Goal: Navigation & Orientation: Find specific page/section

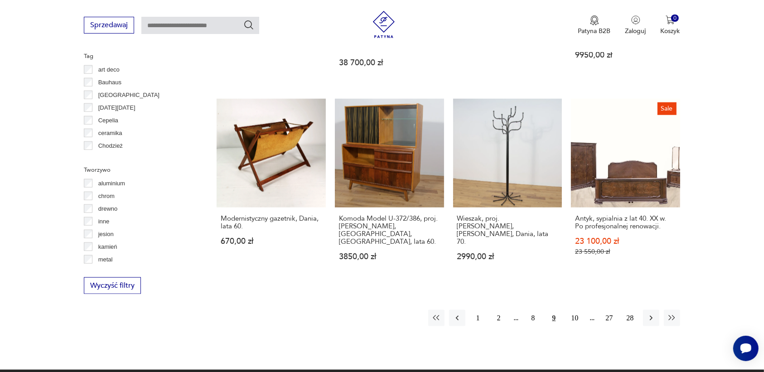
scroll to position [864, 0]
click at [650, 314] on icon "button" at bounding box center [651, 318] width 9 height 9
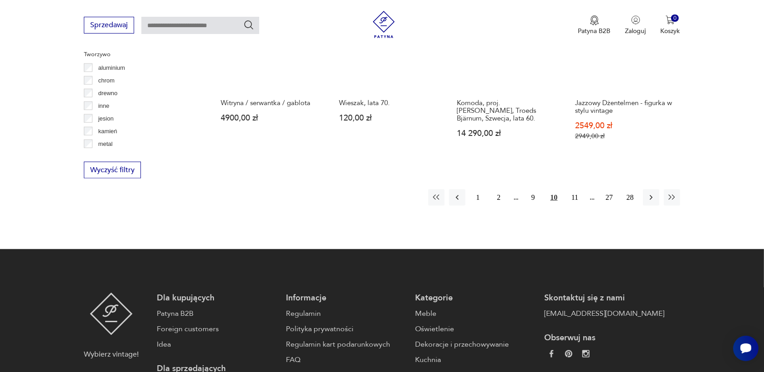
scroll to position [977, 0]
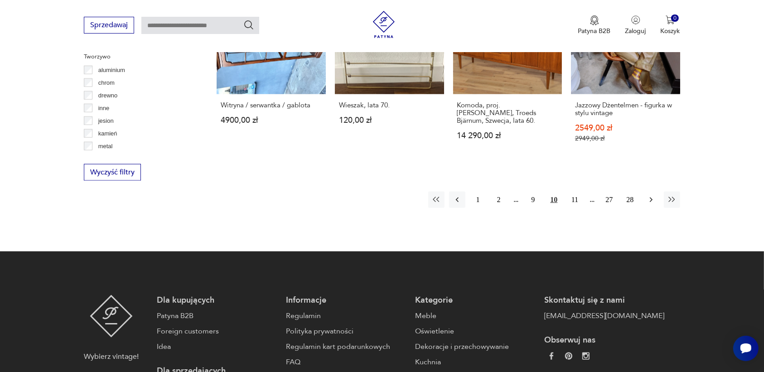
click at [649, 197] on icon "button" at bounding box center [651, 199] width 9 height 9
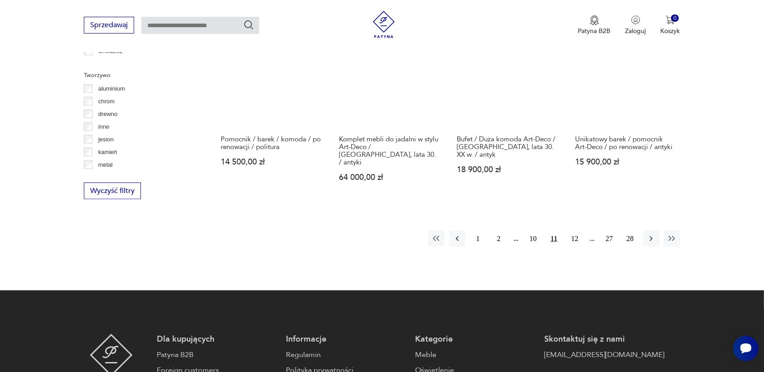
scroll to position [977, 0]
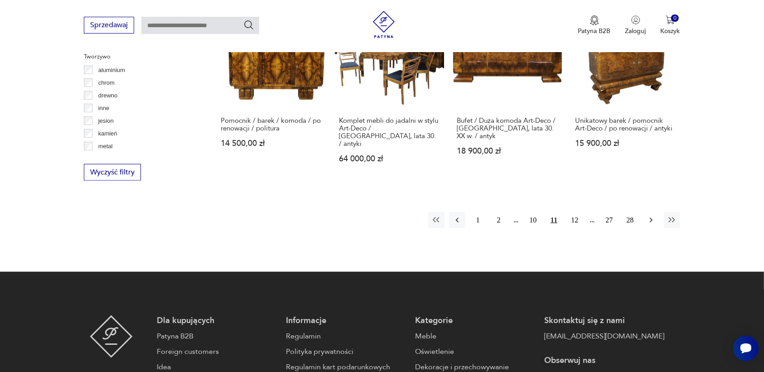
click at [652, 216] on icon "button" at bounding box center [651, 220] width 9 height 9
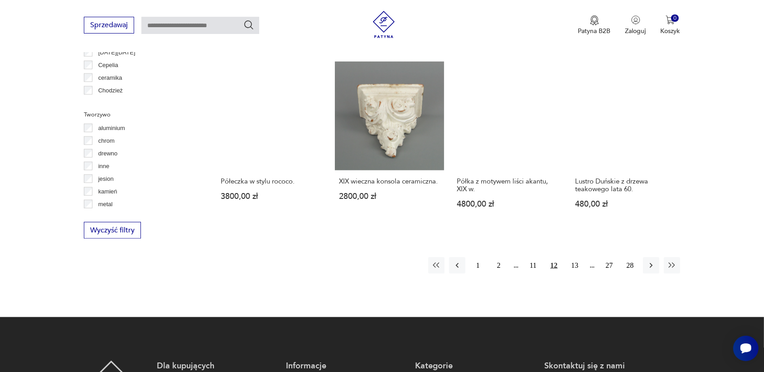
scroll to position [921, 0]
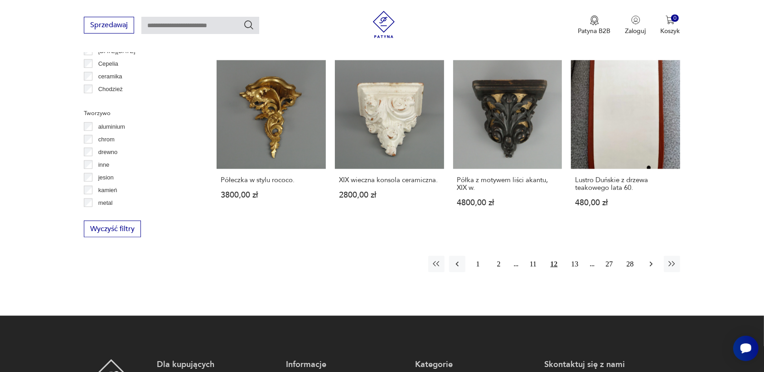
click at [651, 260] on icon "button" at bounding box center [651, 264] width 9 height 9
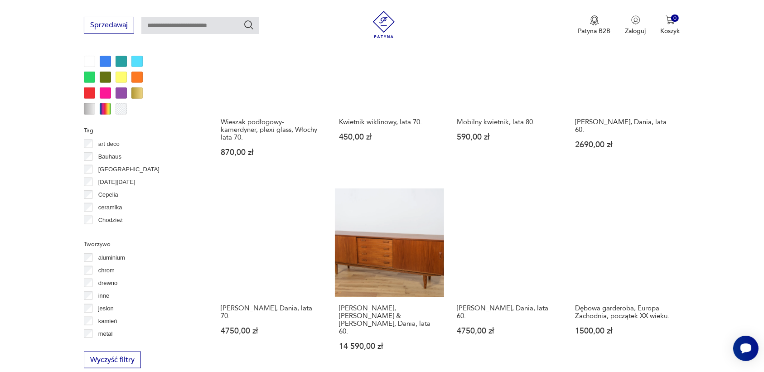
scroll to position [864, 0]
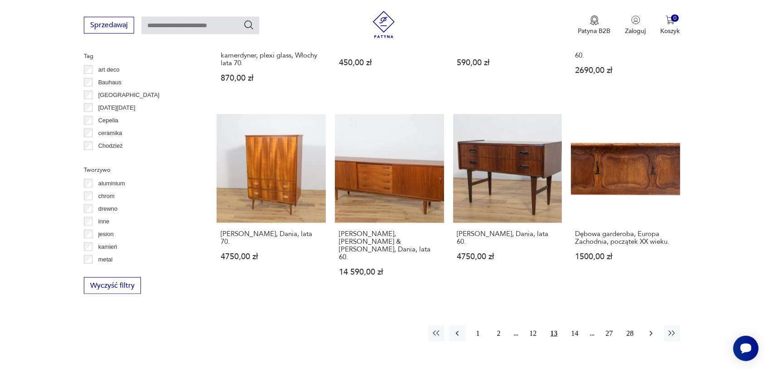
click at [652, 329] on icon "button" at bounding box center [651, 333] width 9 height 9
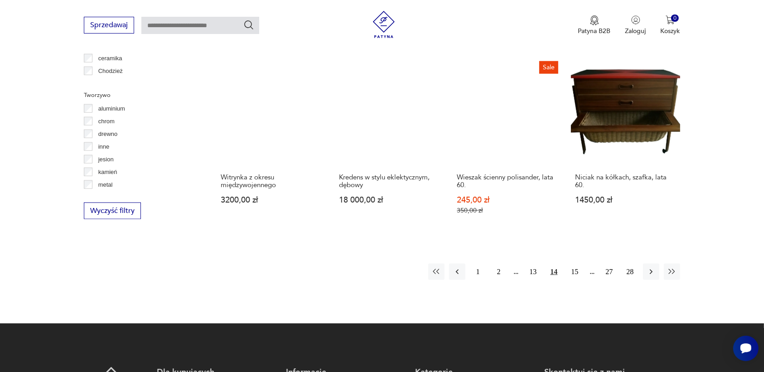
scroll to position [977, 0]
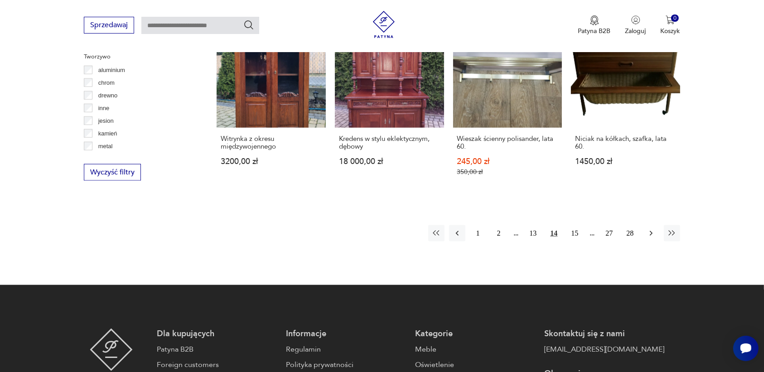
click at [648, 229] on icon "button" at bounding box center [651, 233] width 9 height 9
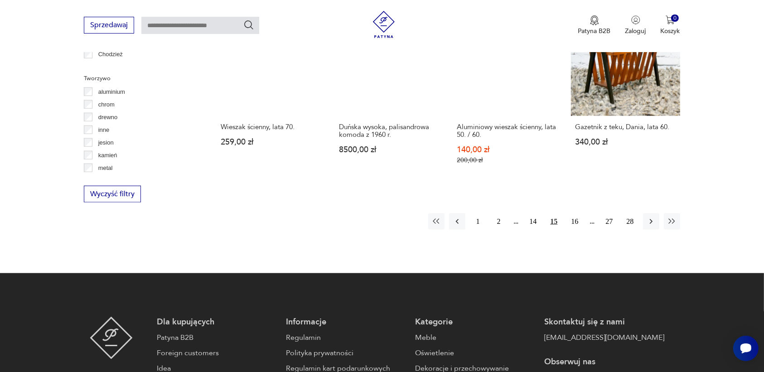
scroll to position [977, 0]
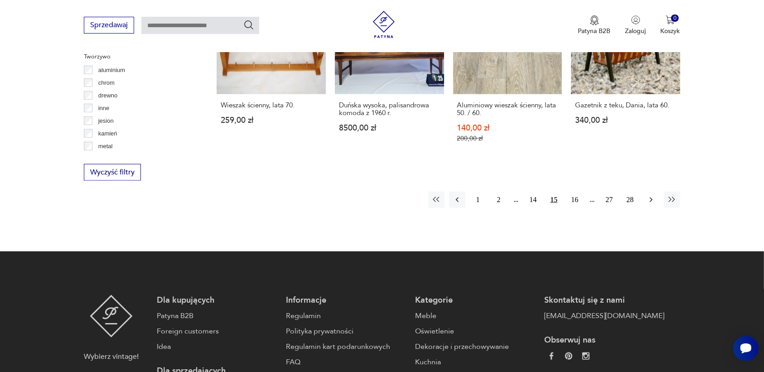
click at [650, 195] on icon "button" at bounding box center [651, 199] width 9 height 9
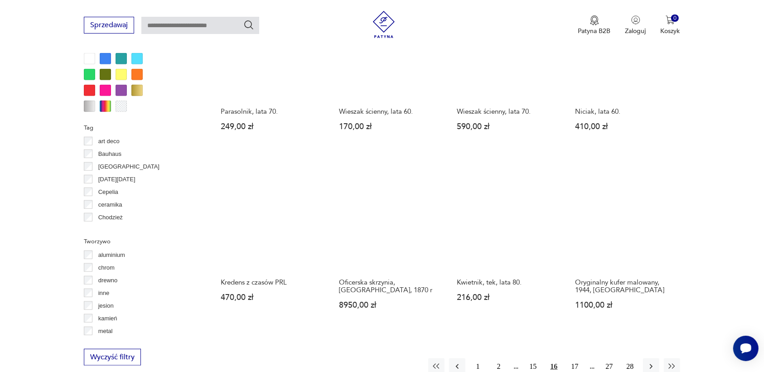
scroll to position [921, 0]
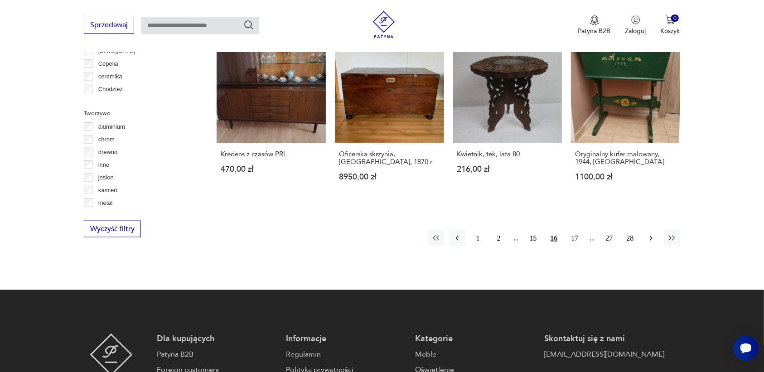
click at [651, 234] on icon "button" at bounding box center [651, 238] width 9 height 9
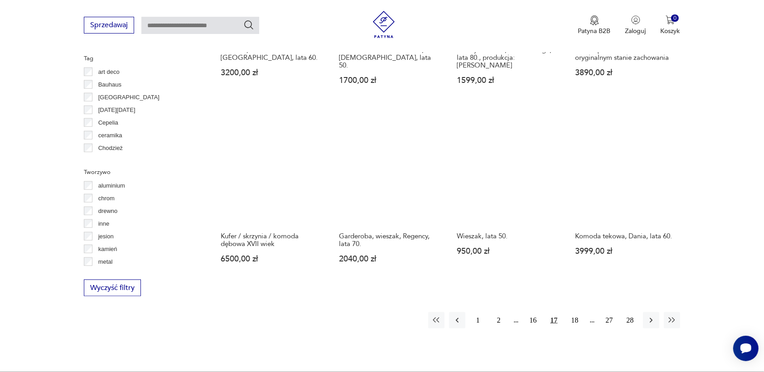
scroll to position [864, 0]
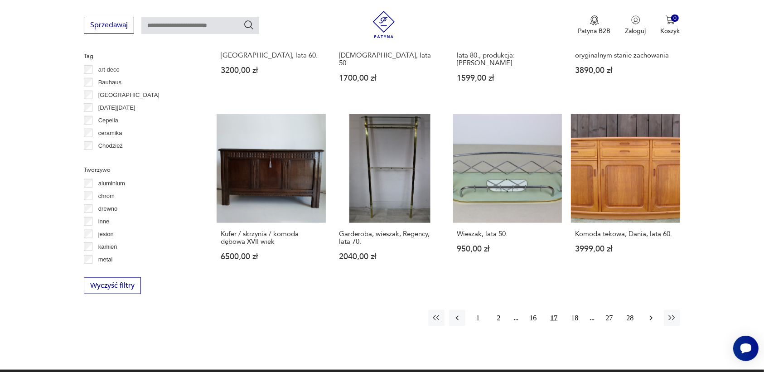
click at [650, 314] on icon "button" at bounding box center [651, 318] width 9 height 9
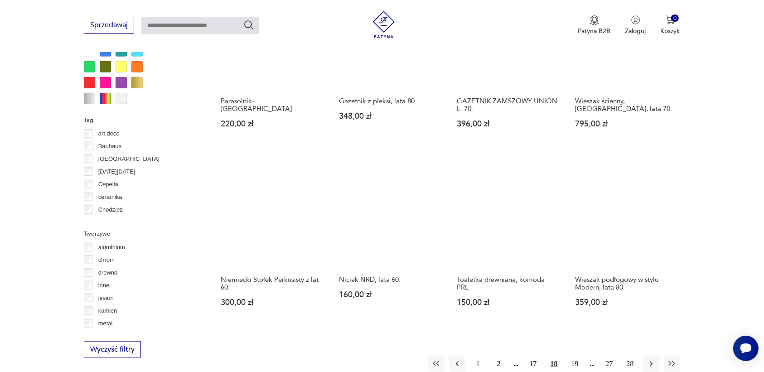
scroll to position [807, 0]
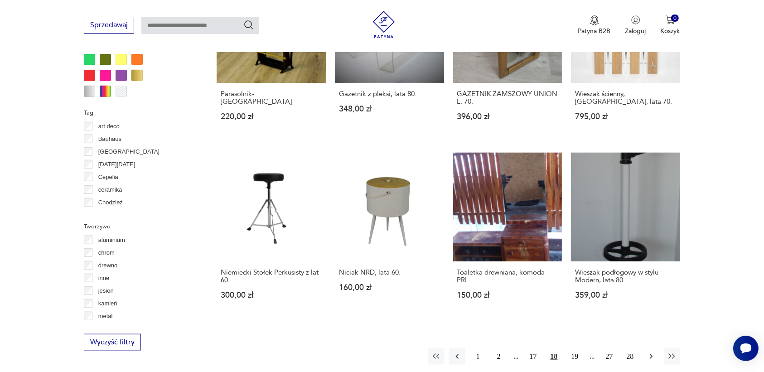
click at [651, 354] on icon "button" at bounding box center [651, 356] width 9 height 9
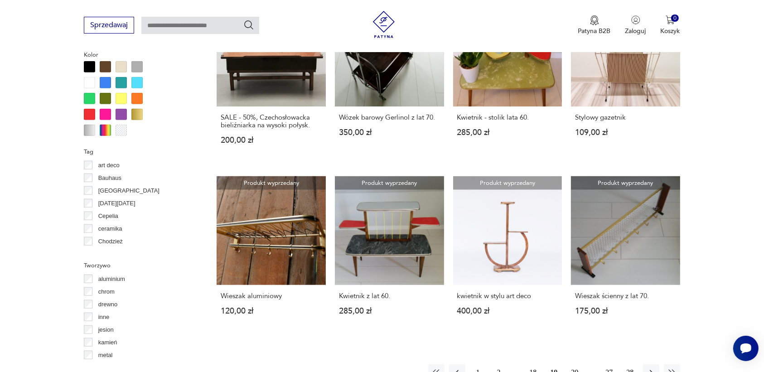
scroll to position [807, 0]
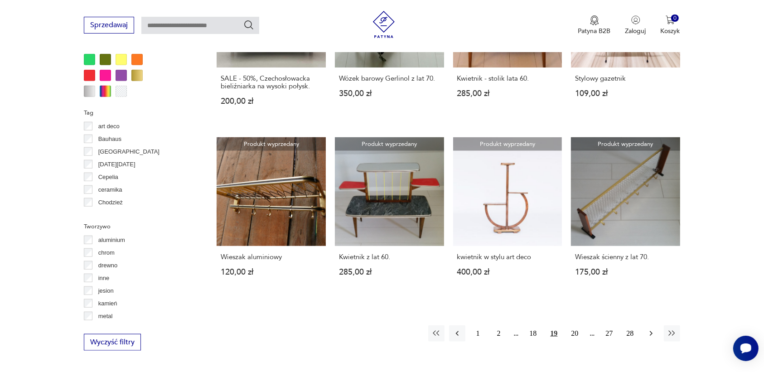
click at [650, 331] on icon "button" at bounding box center [651, 333] width 9 height 9
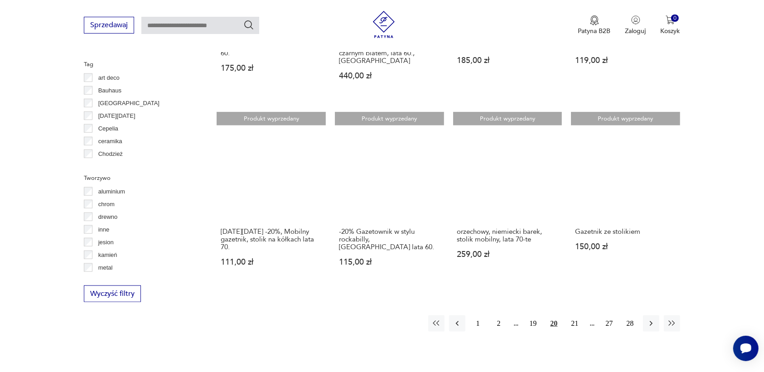
scroll to position [864, 0]
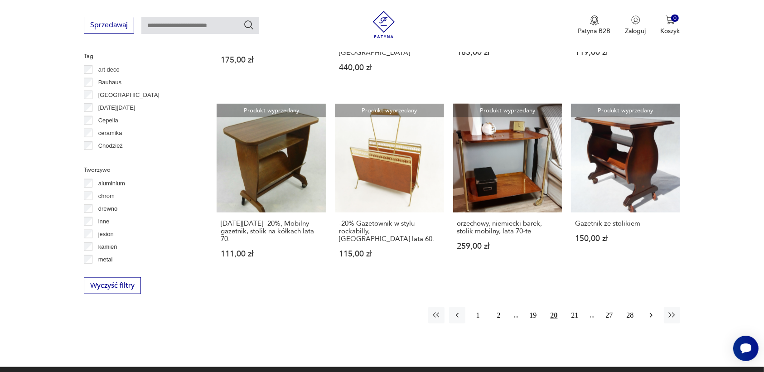
click at [649, 311] on icon "button" at bounding box center [651, 315] width 9 height 9
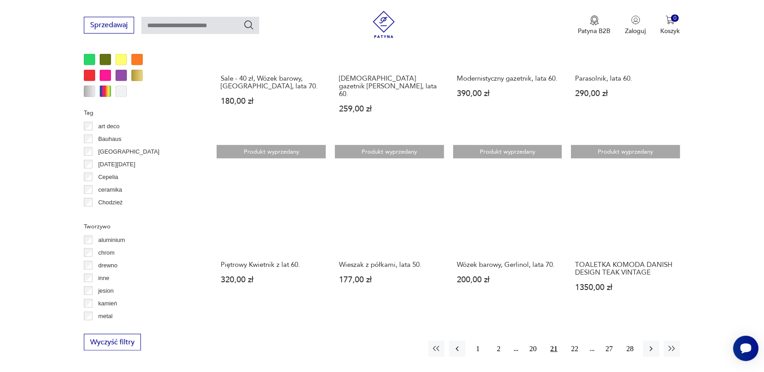
scroll to position [864, 0]
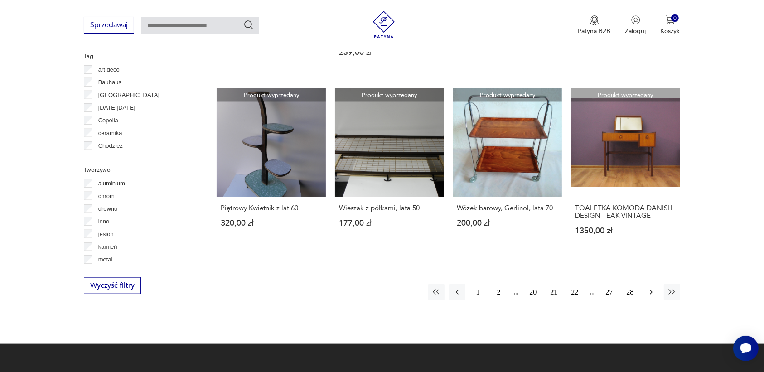
click at [653, 288] on icon "button" at bounding box center [651, 292] width 9 height 9
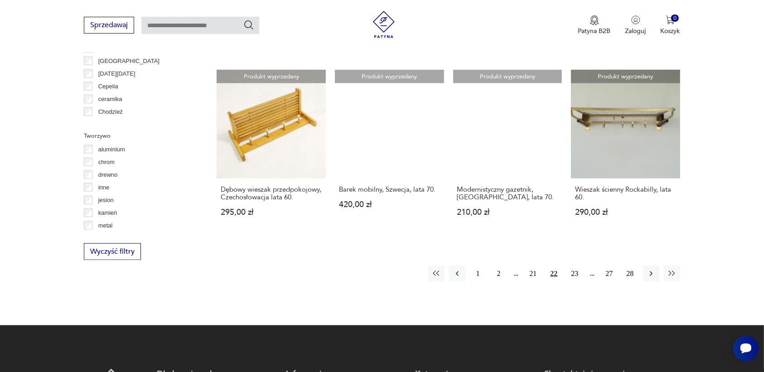
scroll to position [921, 0]
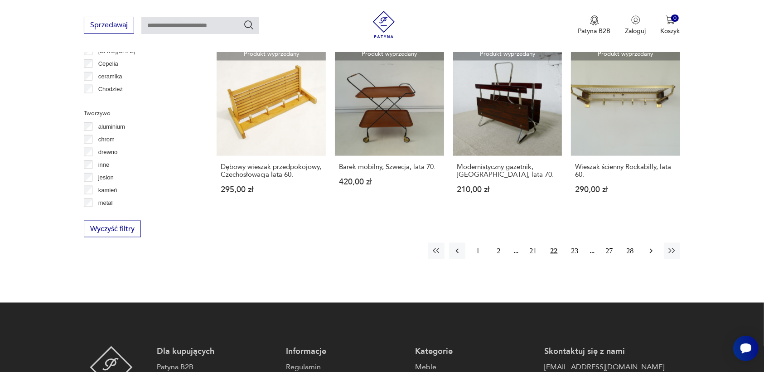
click at [652, 247] on icon "button" at bounding box center [651, 251] width 9 height 9
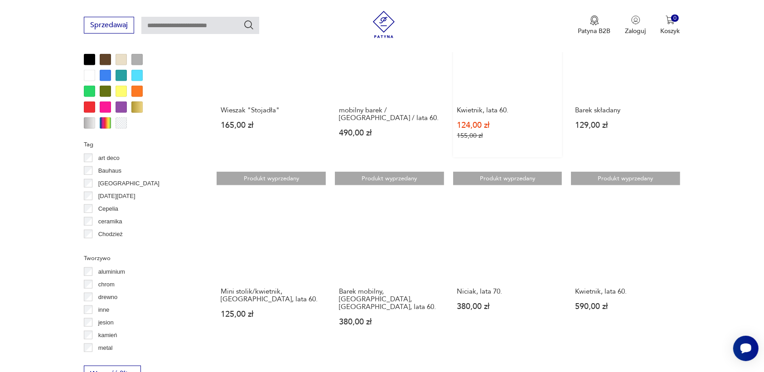
scroll to position [807, 0]
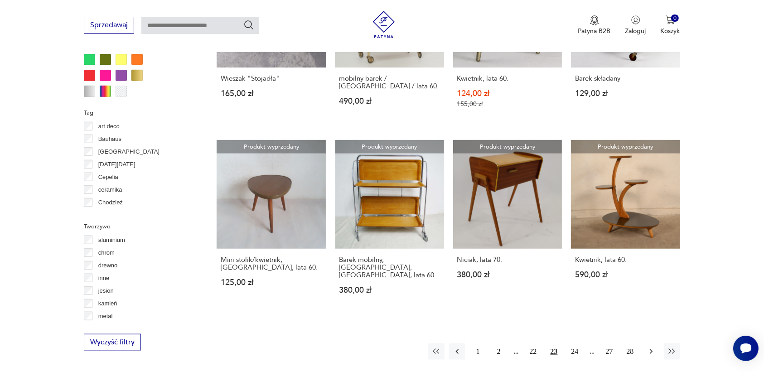
click at [649, 347] on icon "button" at bounding box center [651, 351] width 9 height 9
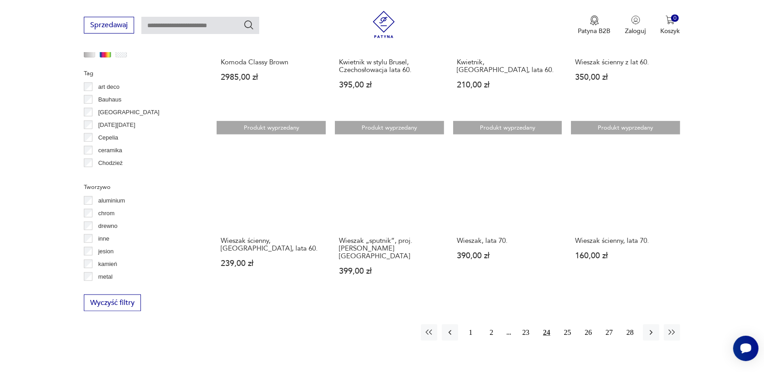
scroll to position [864, 0]
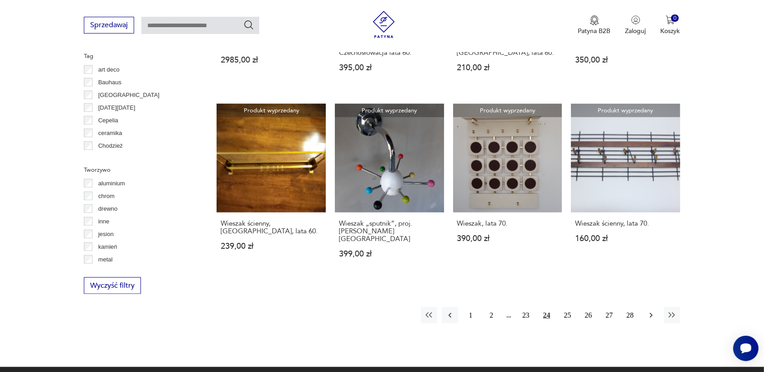
click at [649, 311] on icon "button" at bounding box center [651, 315] width 9 height 9
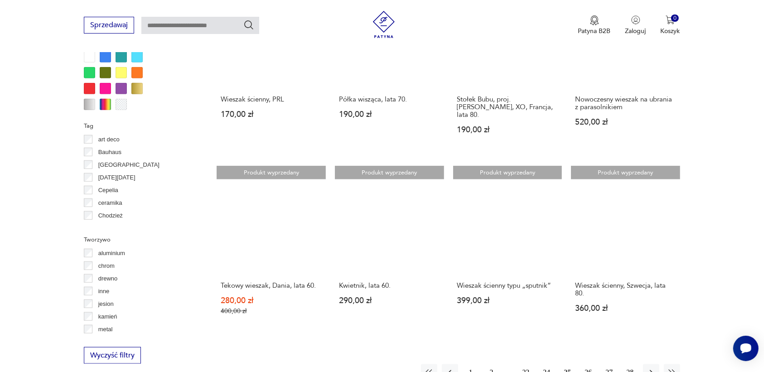
scroll to position [807, 0]
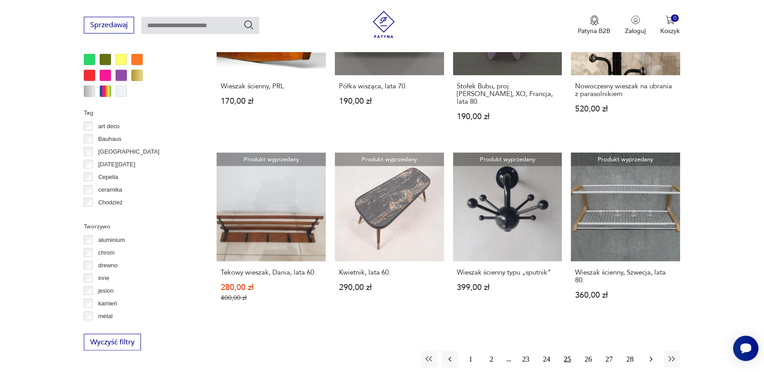
click at [653, 355] on icon "button" at bounding box center [651, 359] width 9 height 9
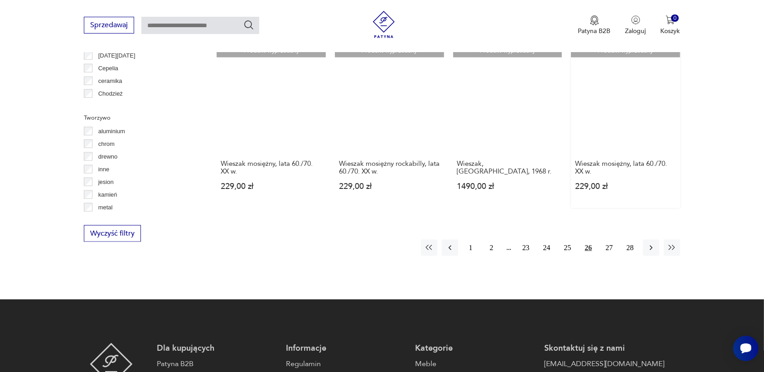
scroll to position [921, 0]
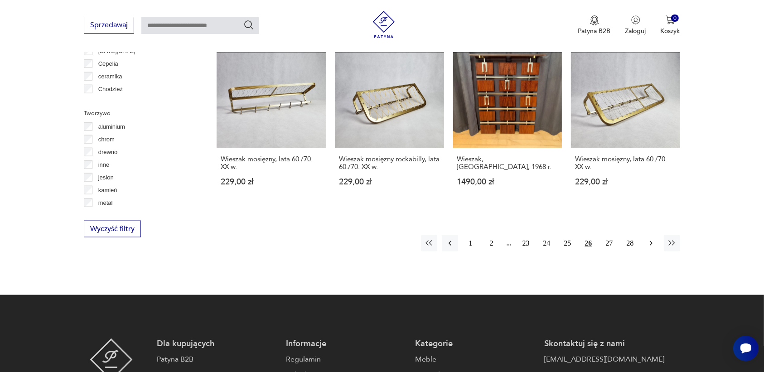
click at [649, 239] on icon "button" at bounding box center [651, 243] width 9 height 9
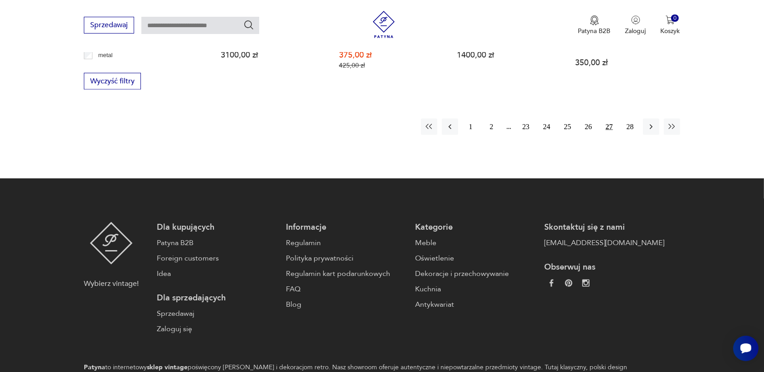
scroll to position [1091, 0]
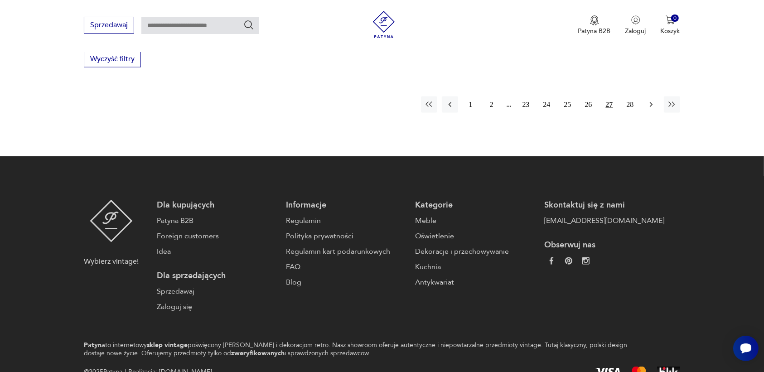
click at [653, 100] on icon "button" at bounding box center [651, 104] width 9 height 9
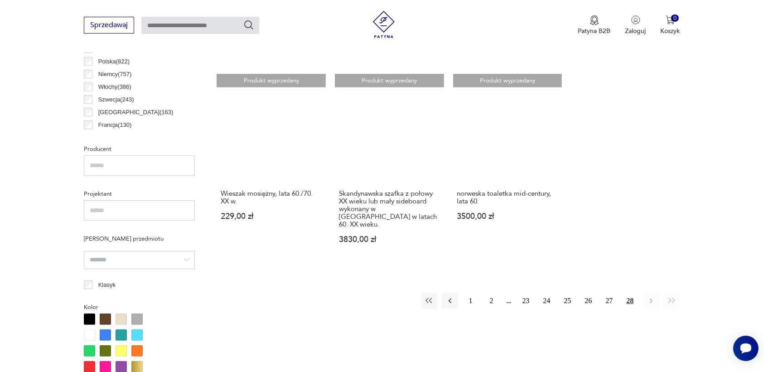
scroll to position [524, 0]
